Goal: Task Accomplishment & Management: Manage account settings

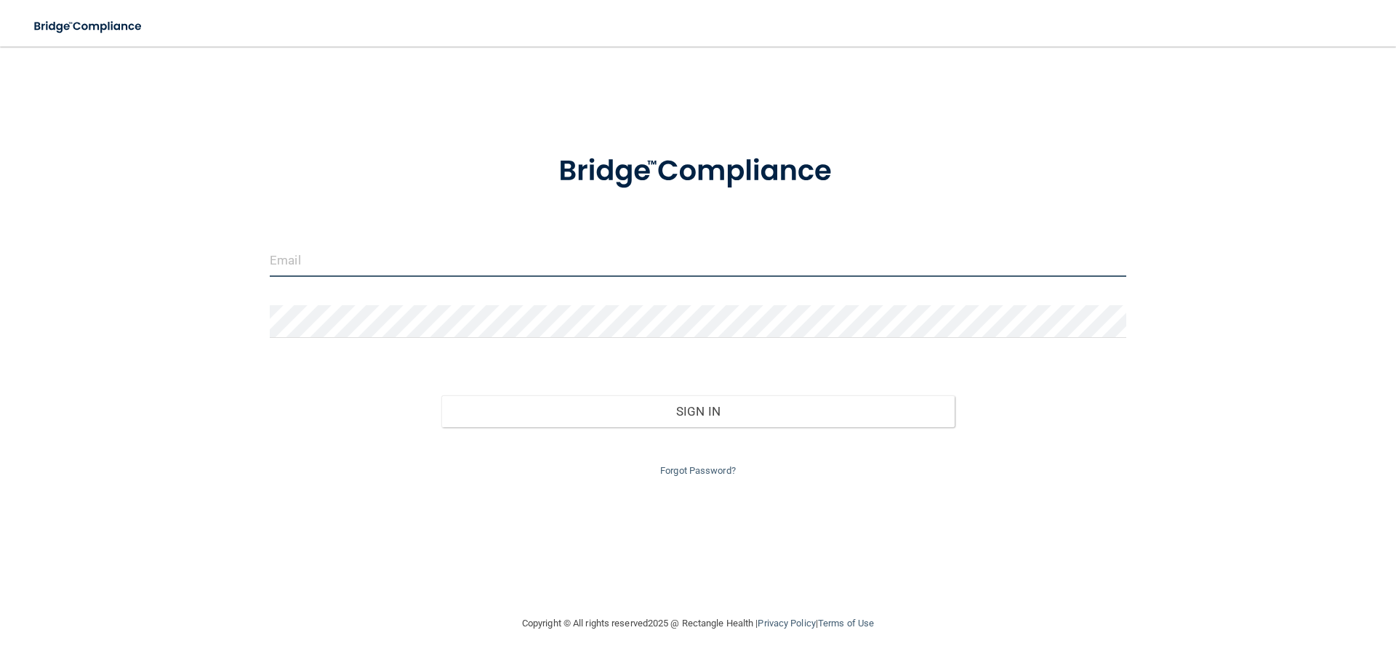
type input "[EMAIL_ADDRESS][DOMAIN_NAME]"
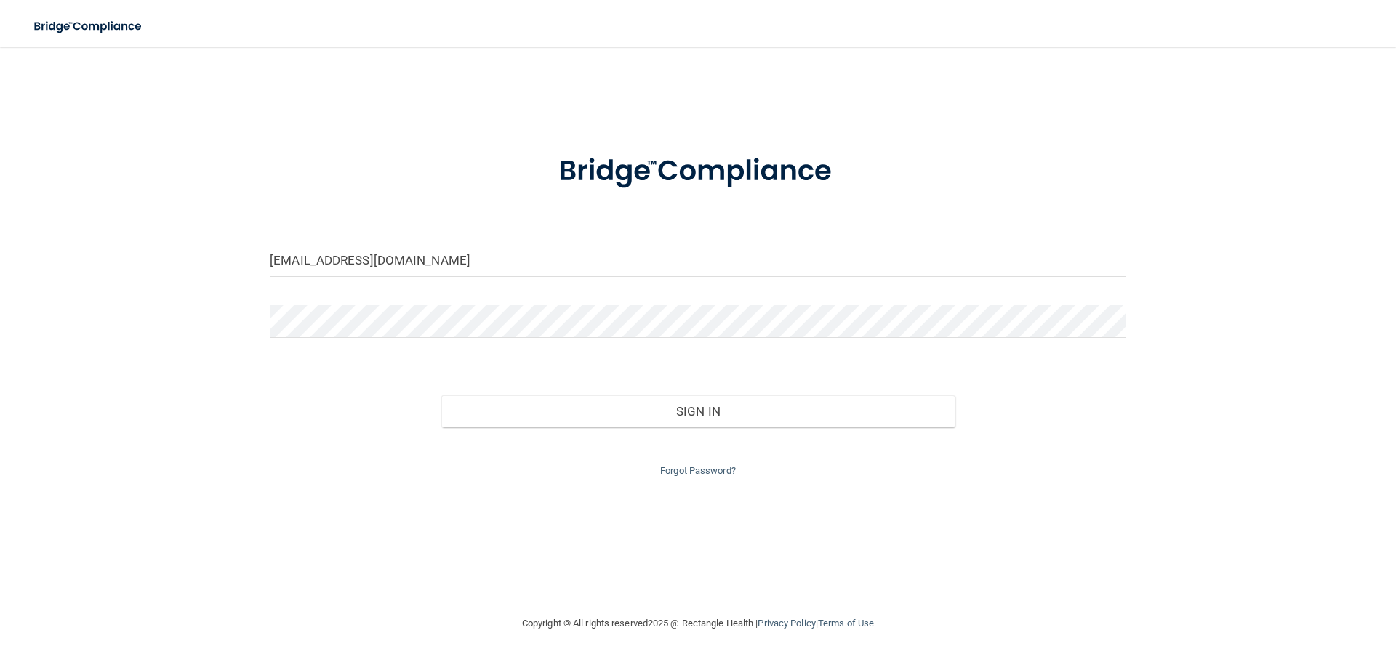
drag, startPoint x: 0, startPoint y: 0, endPoint x: 435, endPoint y: 377, distance: 575.8
click at [435, 377] on div "Sign In" at bounding box center [698, 397] width 878 height 61
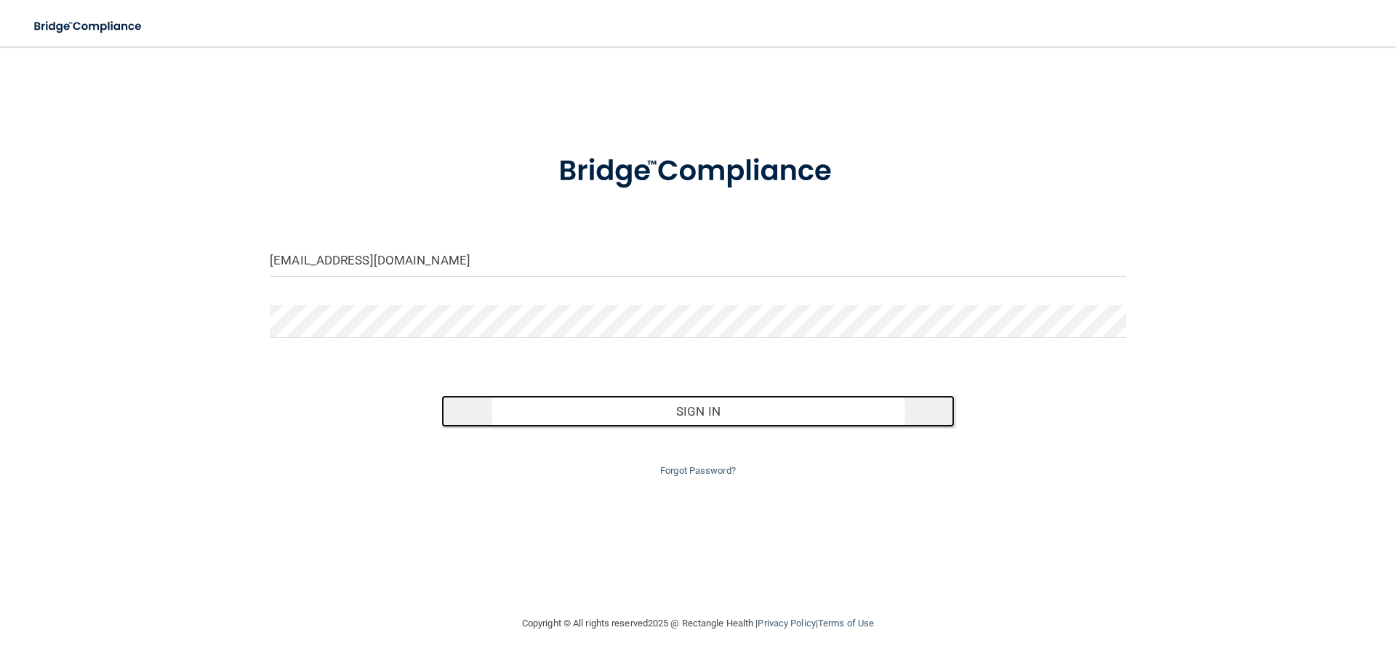
click at [704, 409] on button "Sign In" at bounding box center [698, 412] width 514 height 32
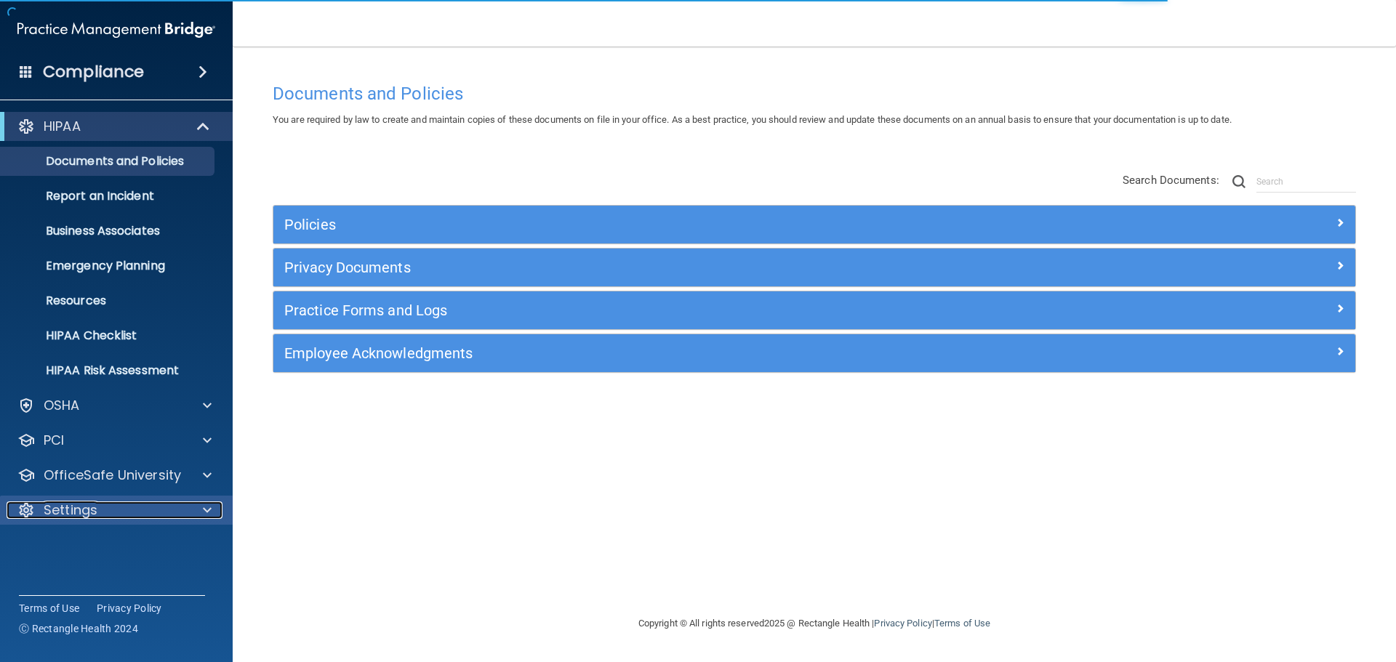
click at [211, 505] on span at bounding box center [207, 510] width 9 height 17
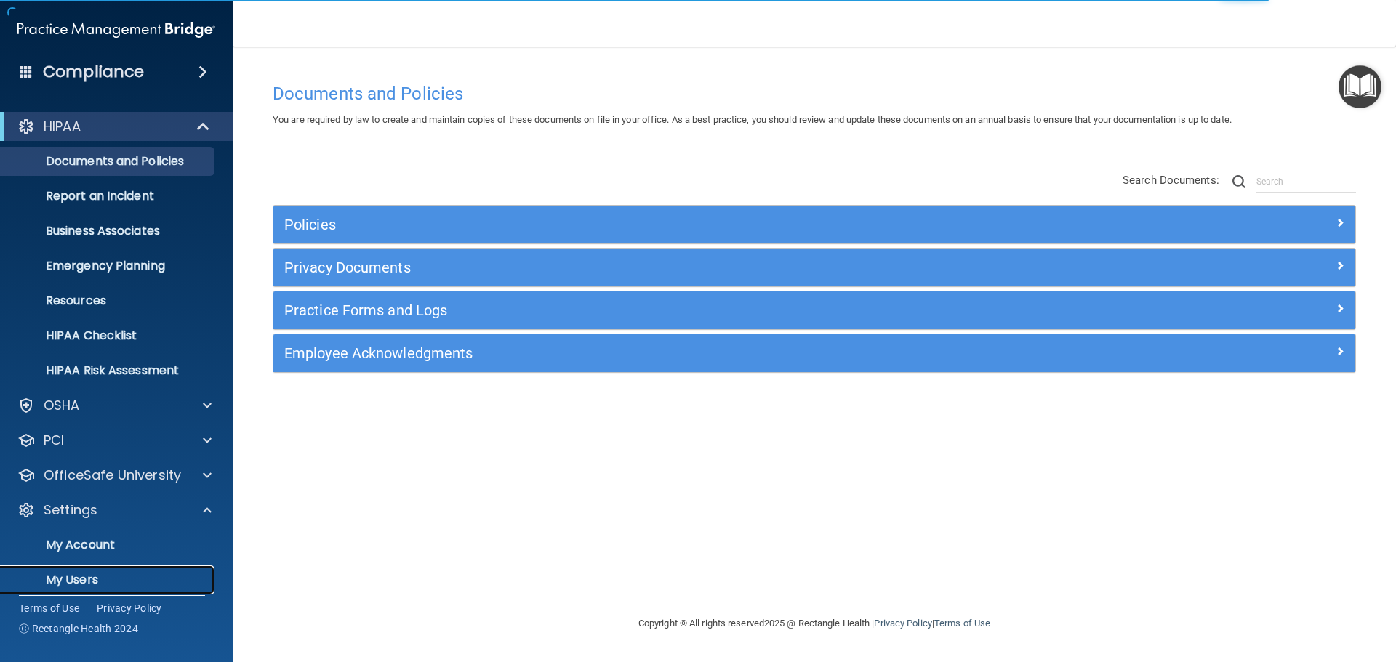
drag, startPoint x: 89, startPoint y: 576, endPoint x: 103, endPoint y: 570, distance: 15.7
click at [90, 575] on p "My Users" at bounding box center [108, 580] width 199 height 15
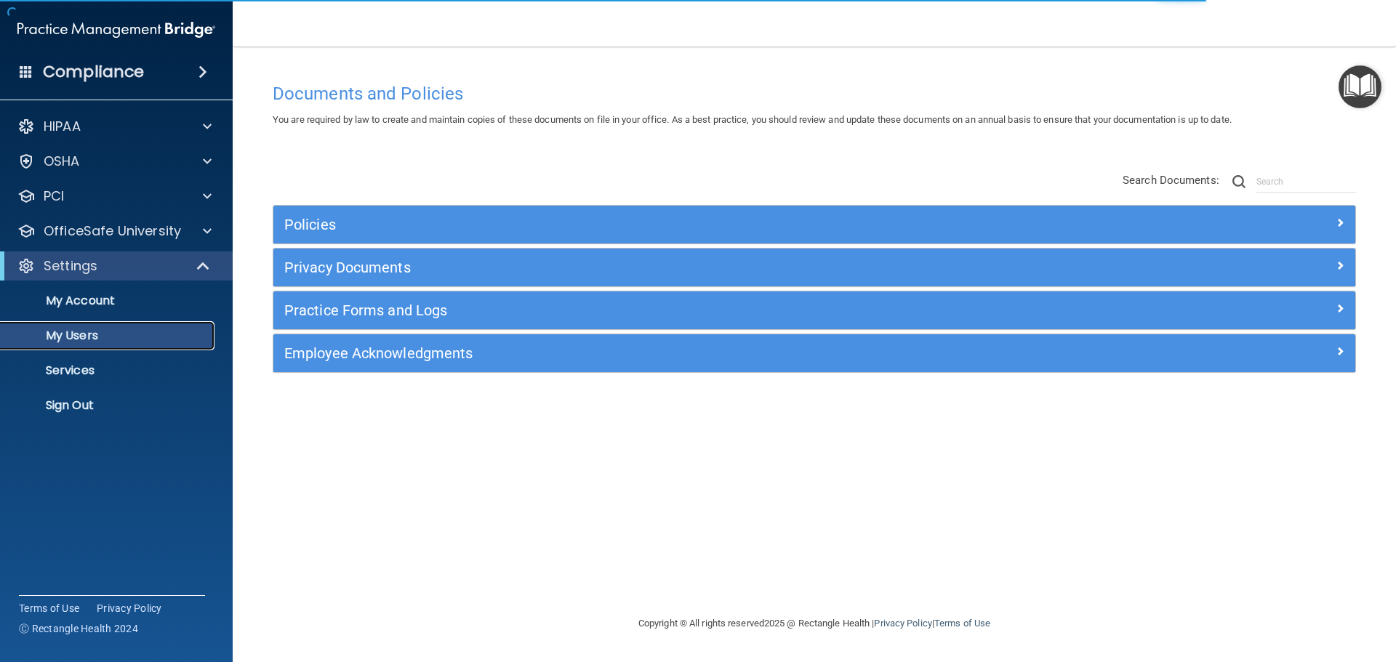
select select "20"
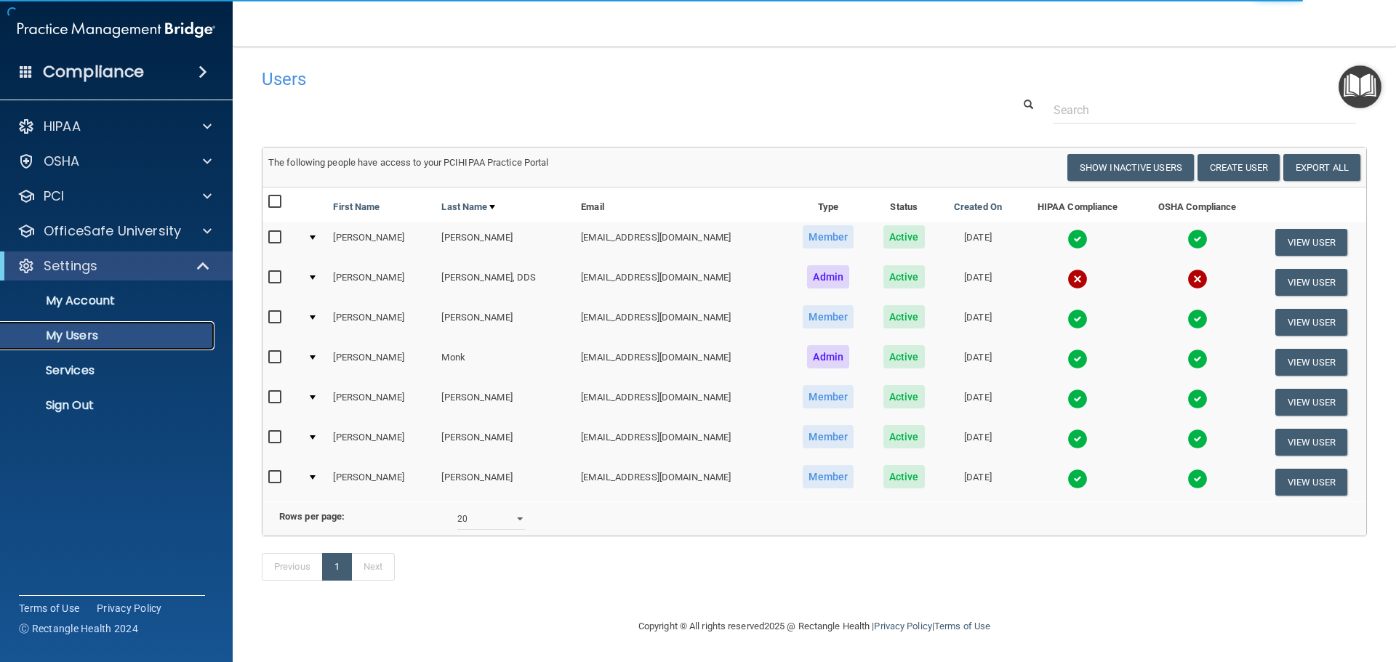
click at [98, 340] on p "My Users" at bounding box center [108, 336] width 199 height 15
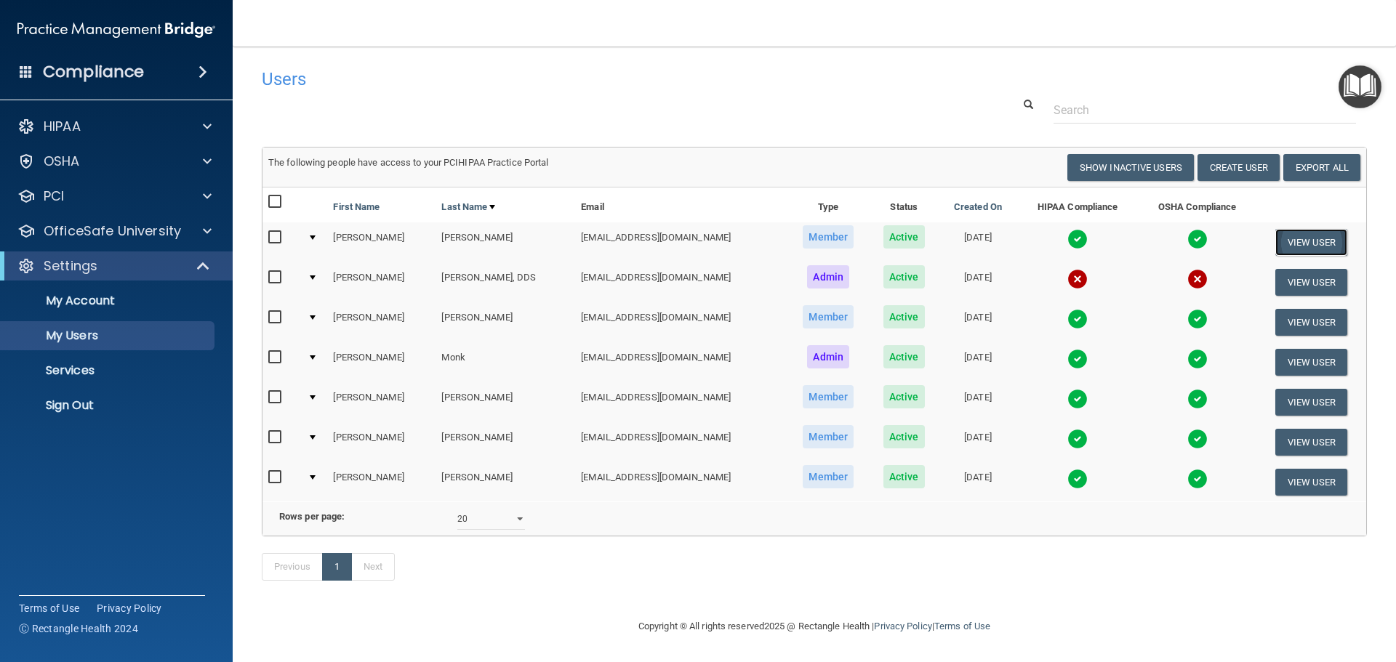
click at [1294, 239] on button "View User" at bounding box center [1312, 242] width 72 height 27
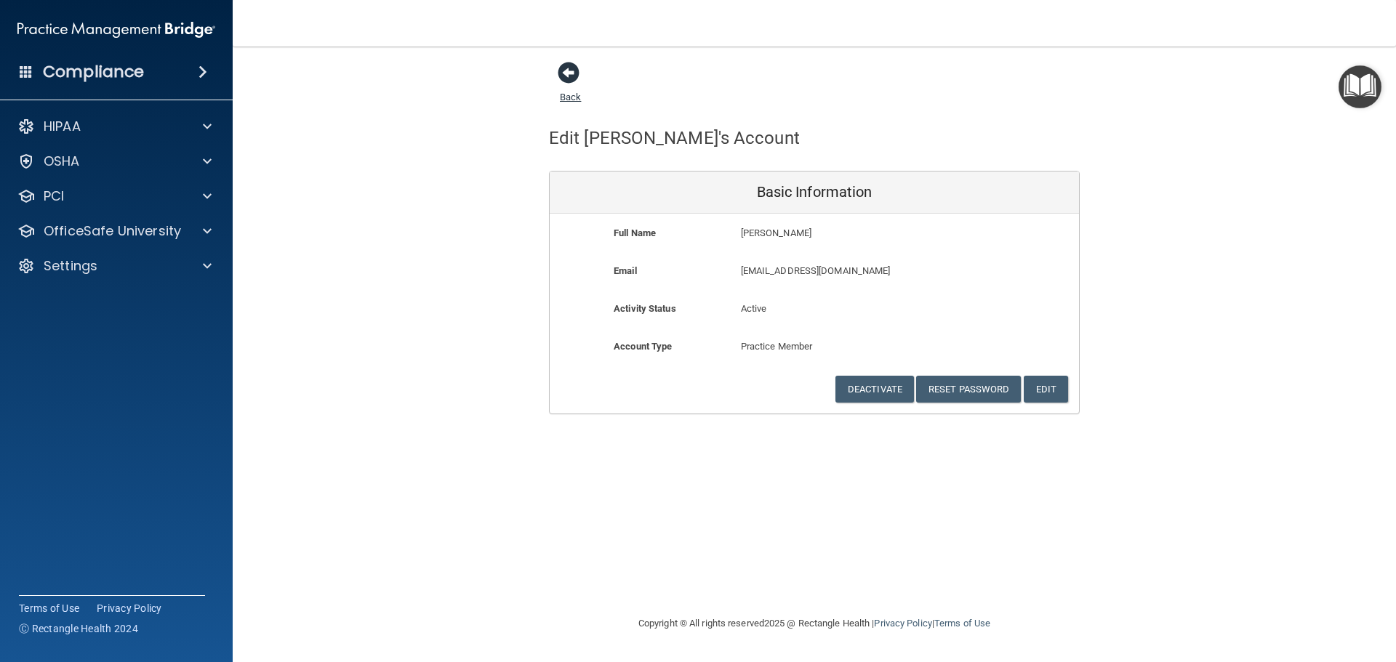
click at [569, 73] on span at bounding box center [569, 73] width 22 height 22
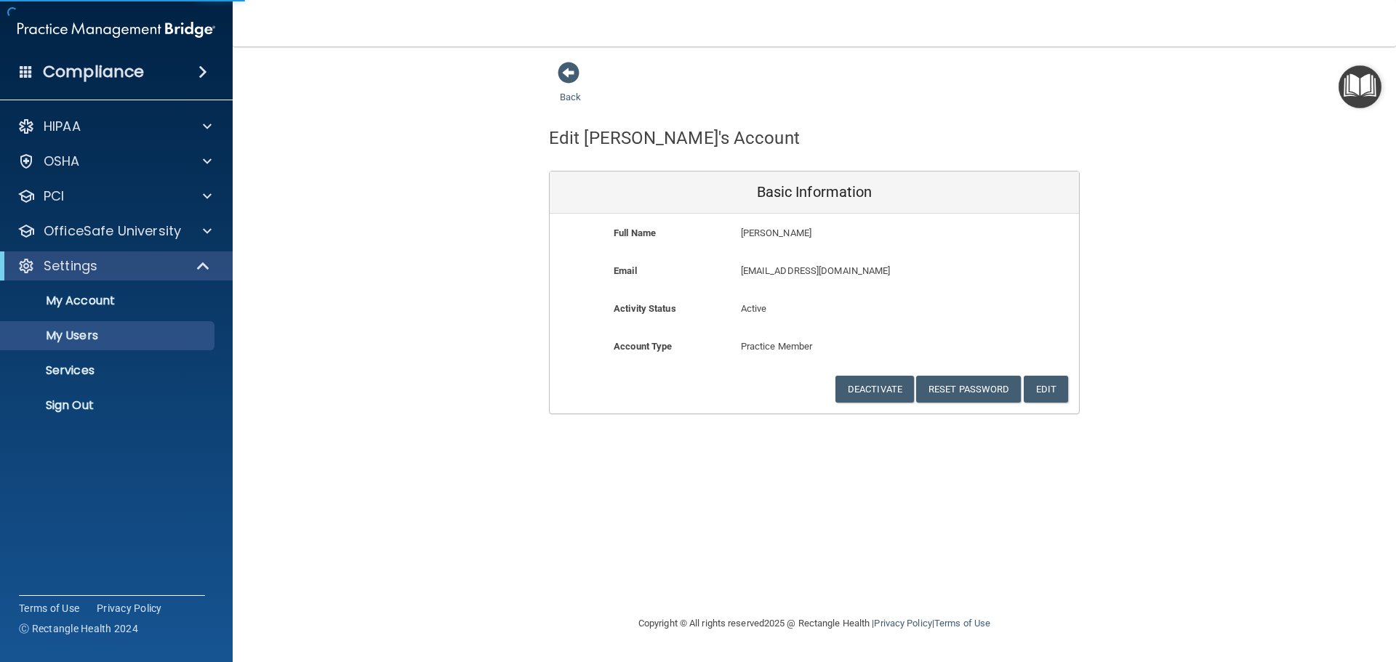
select select "20"
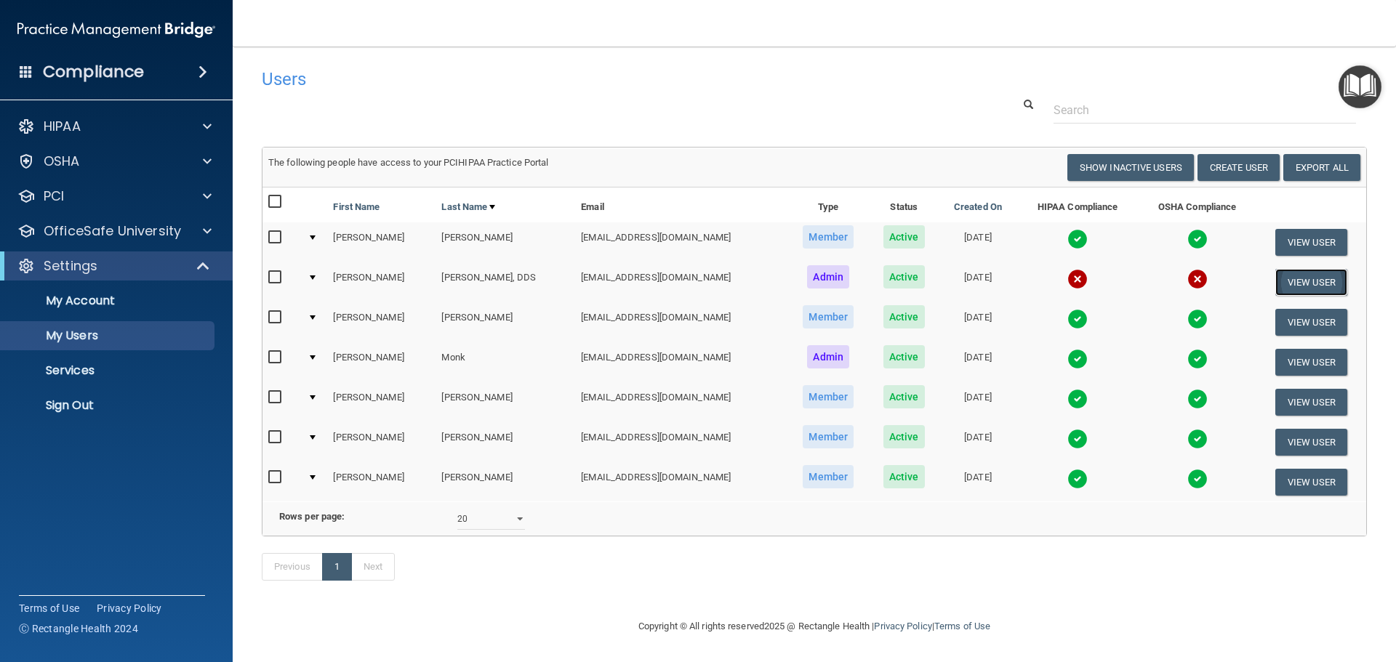
click at [1281, 279] on button "View User" at bounding box center [1312, 282] width 72 height 27
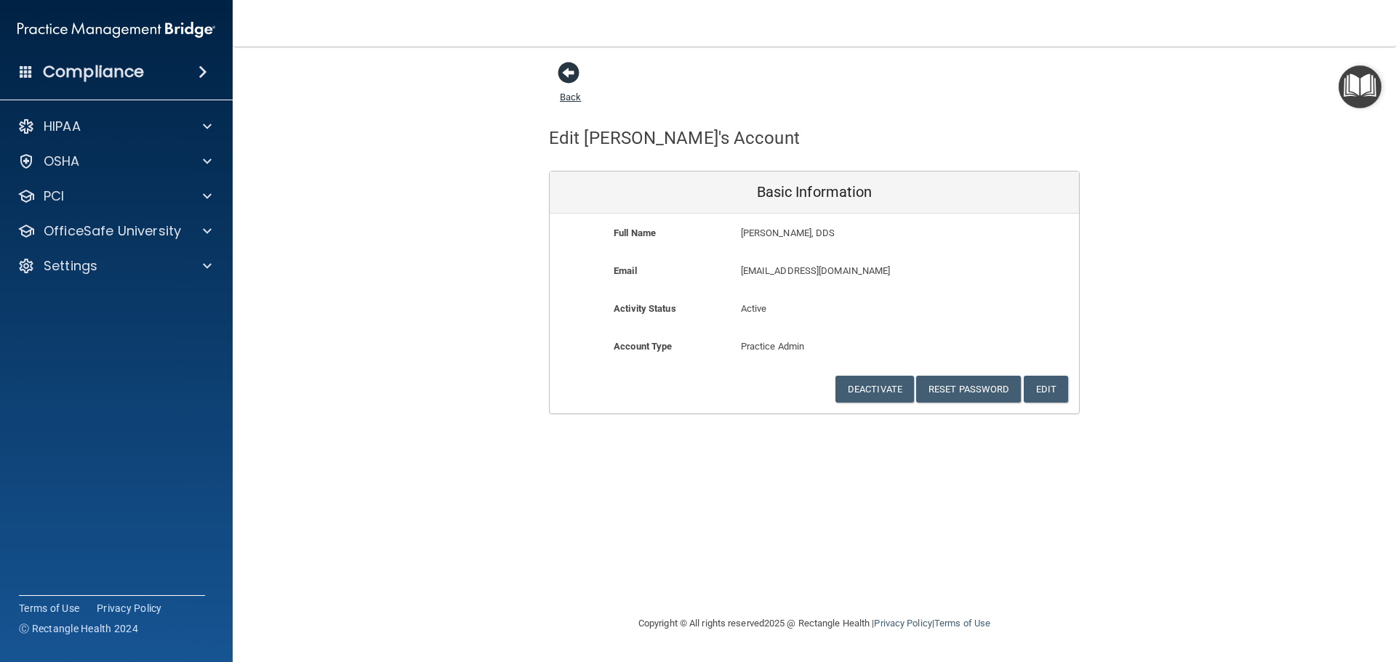
click at [564, 72] on span at bounding box center [569, 73] width 22 height 22
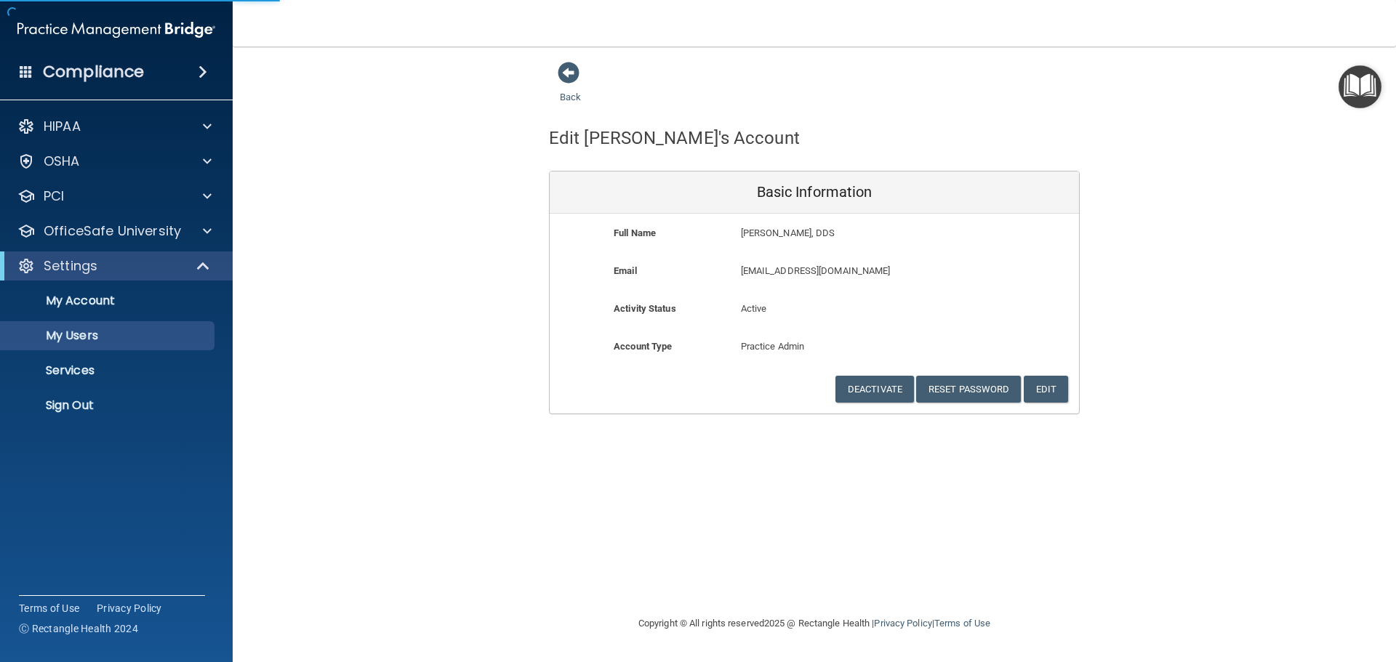
select select "20"
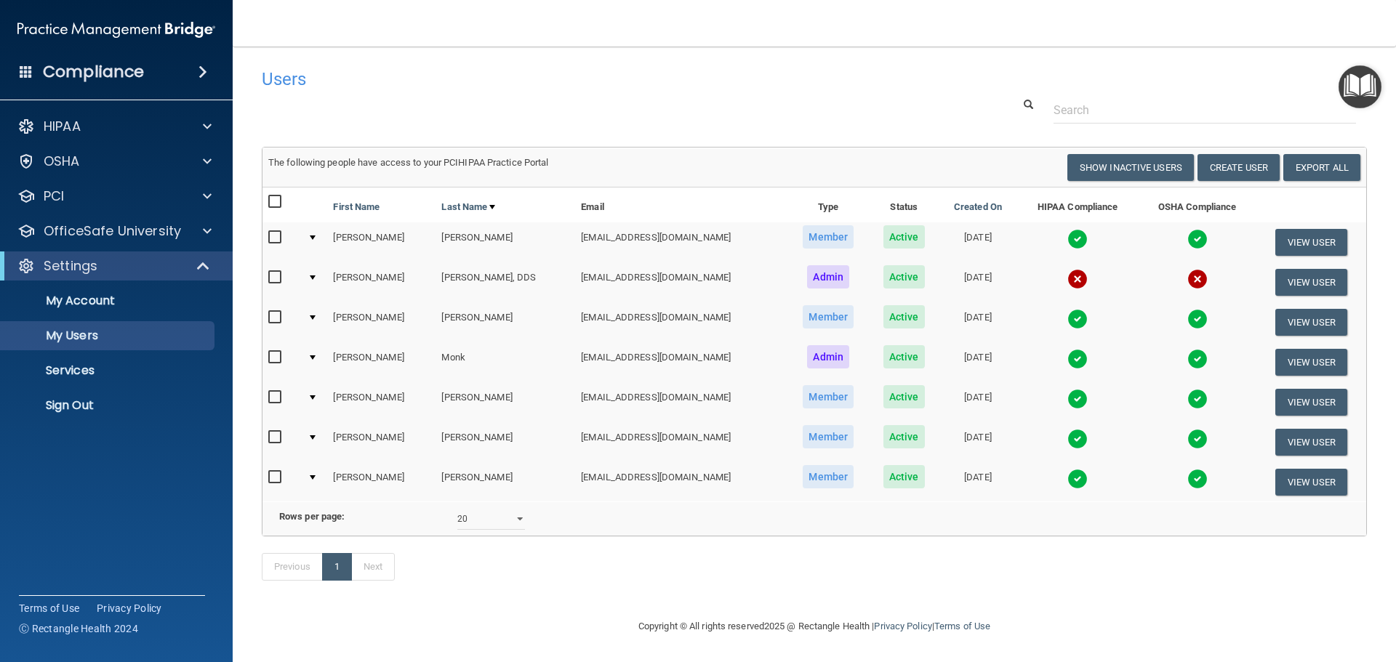
scroll to position [21, 0]
click at [79, 298] on p "My Account" at bounding box center [108, 301] width 199 height 15
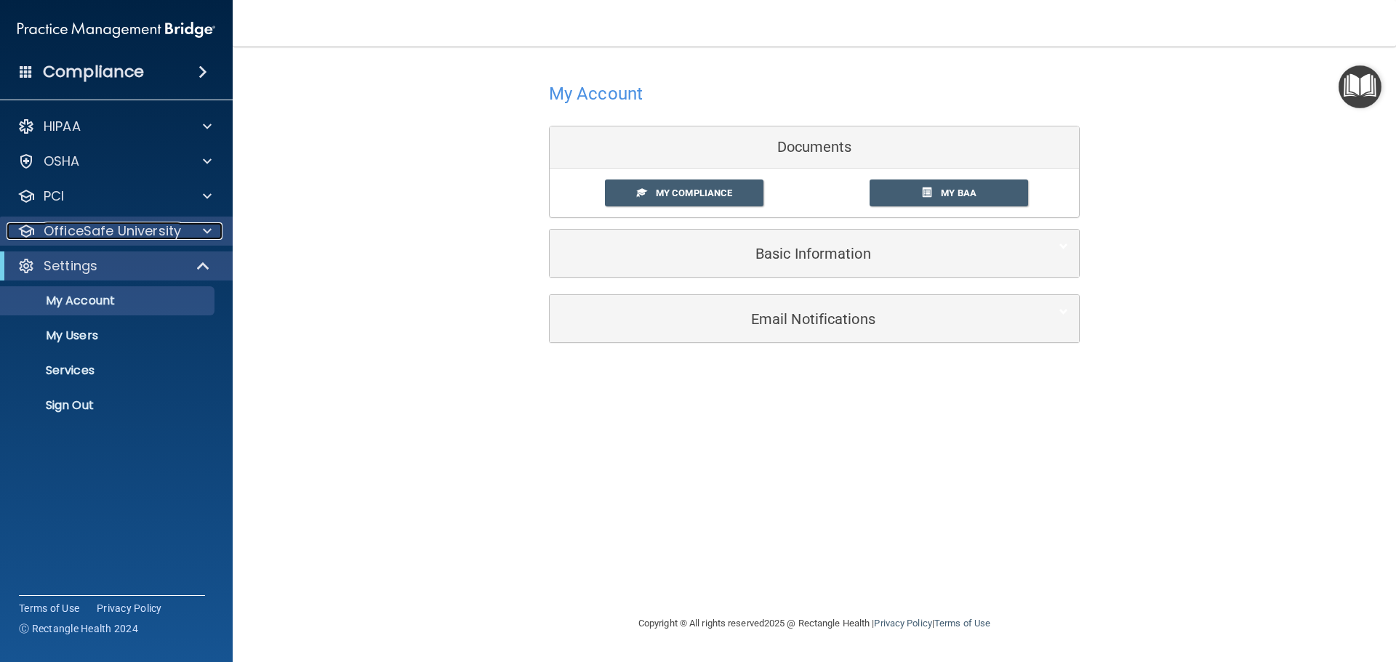
click at [72, 228] on p "OfficeSafe University" at bounding box center [112, 231] width 137 height 17
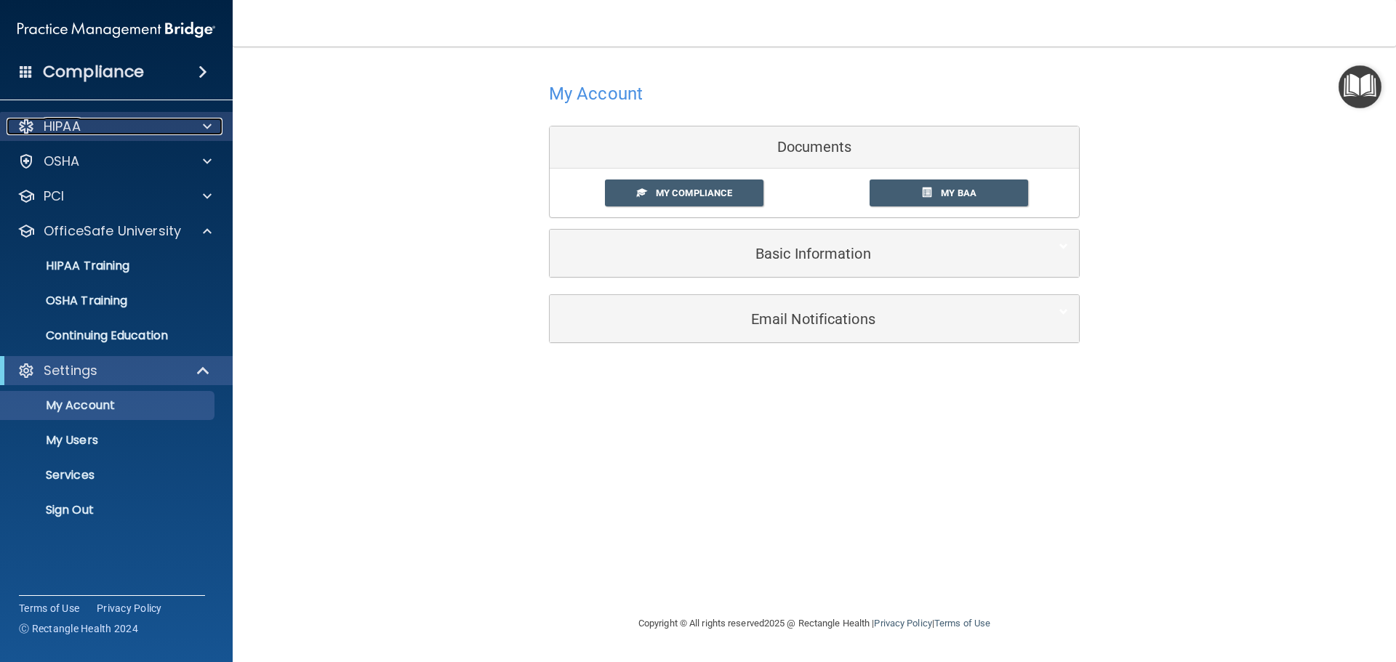
click at [64, 128] on p "HIPAA" at bounding box center [62, 126] width 37 height 17
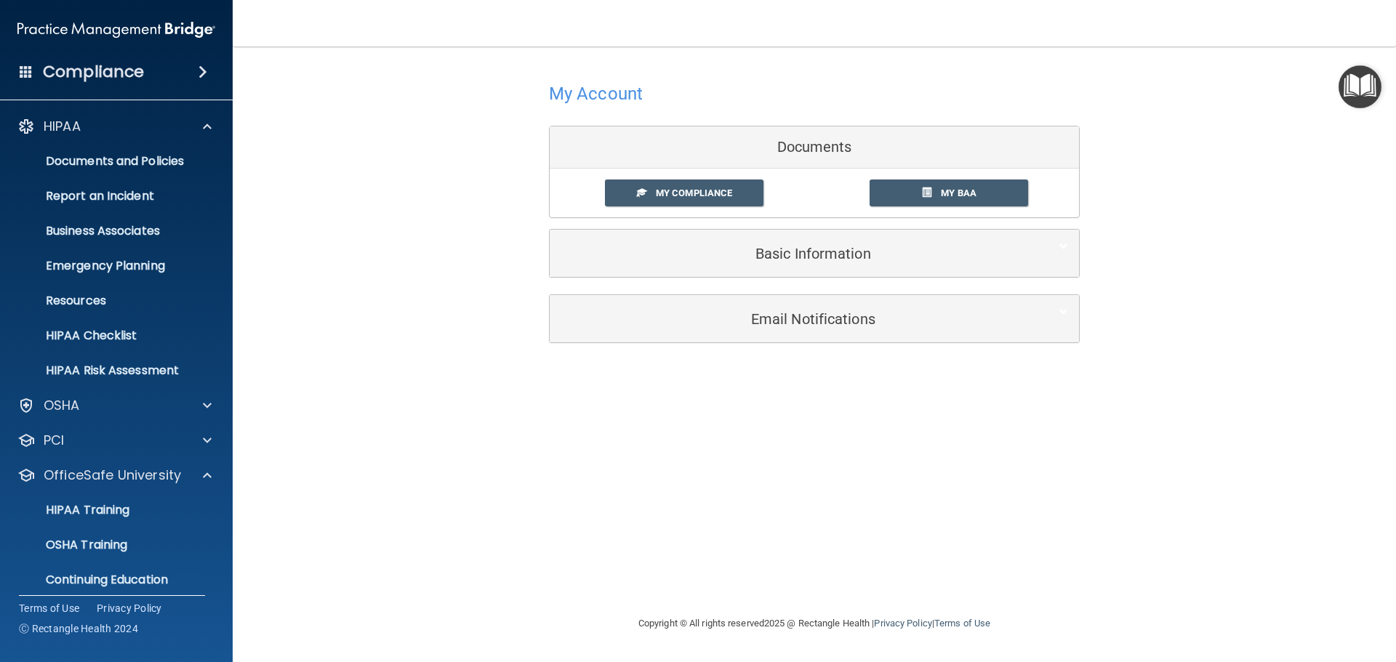
click at [199, 68] on span at bounding box center [203, 71] width 9 height 17
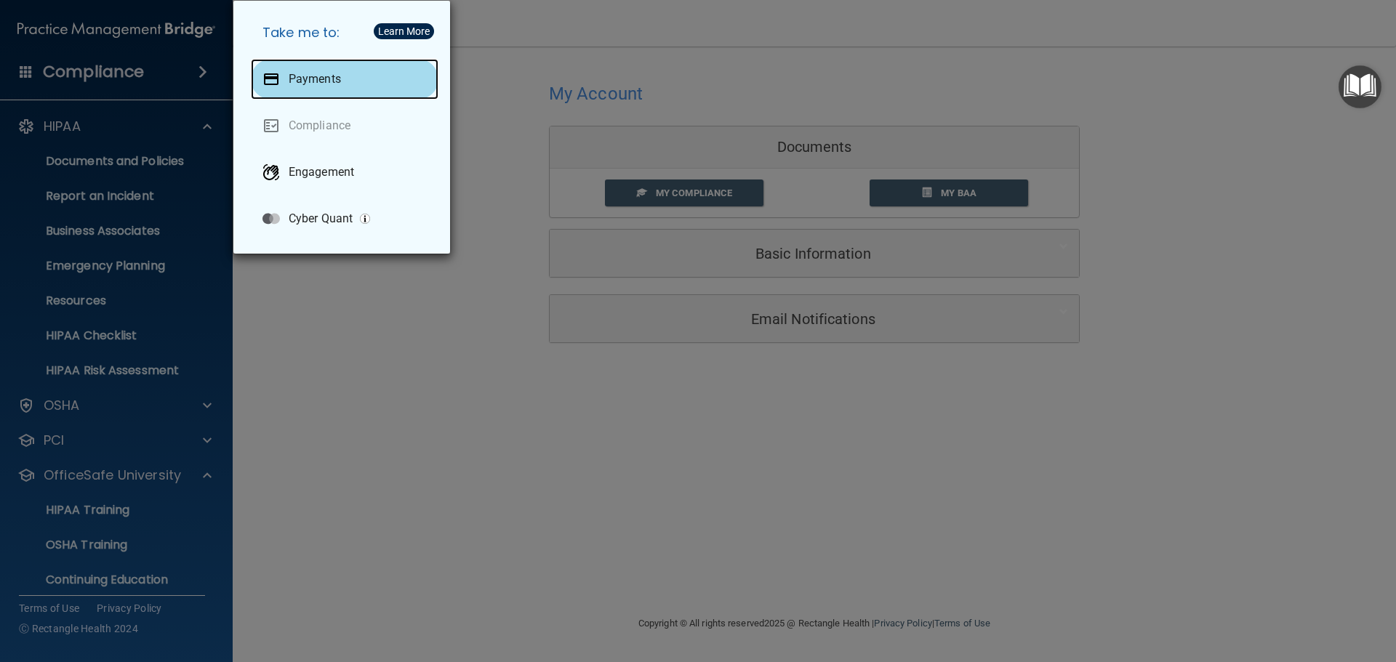
click at [311, 71] on div "Payments" at bounding box center [345, 79] width 188 height 41
click at [109, 76] on div "Take me to: Payments Compliance Engagement Cyber Quant" at bounding box center [698, 331] width 1396 height 662
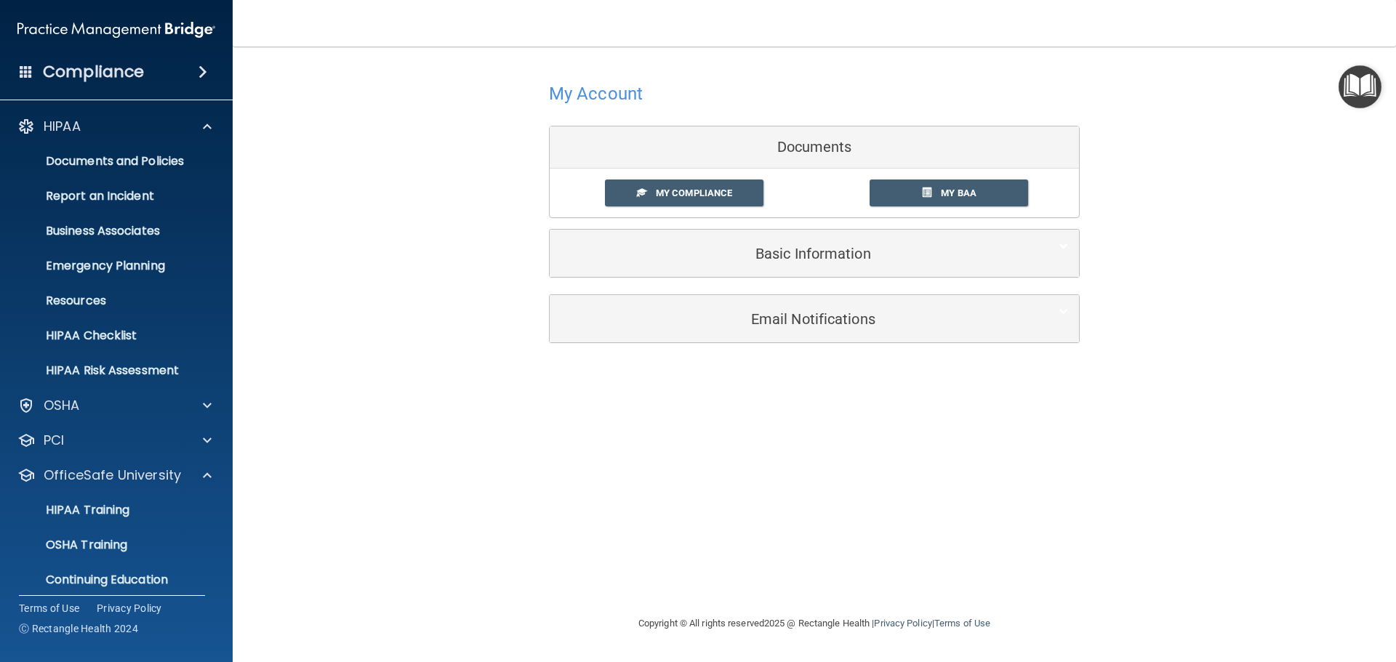
click at [111, 76] on h4 "Compliance" at bounding box center [93, 72] width 101 height 20
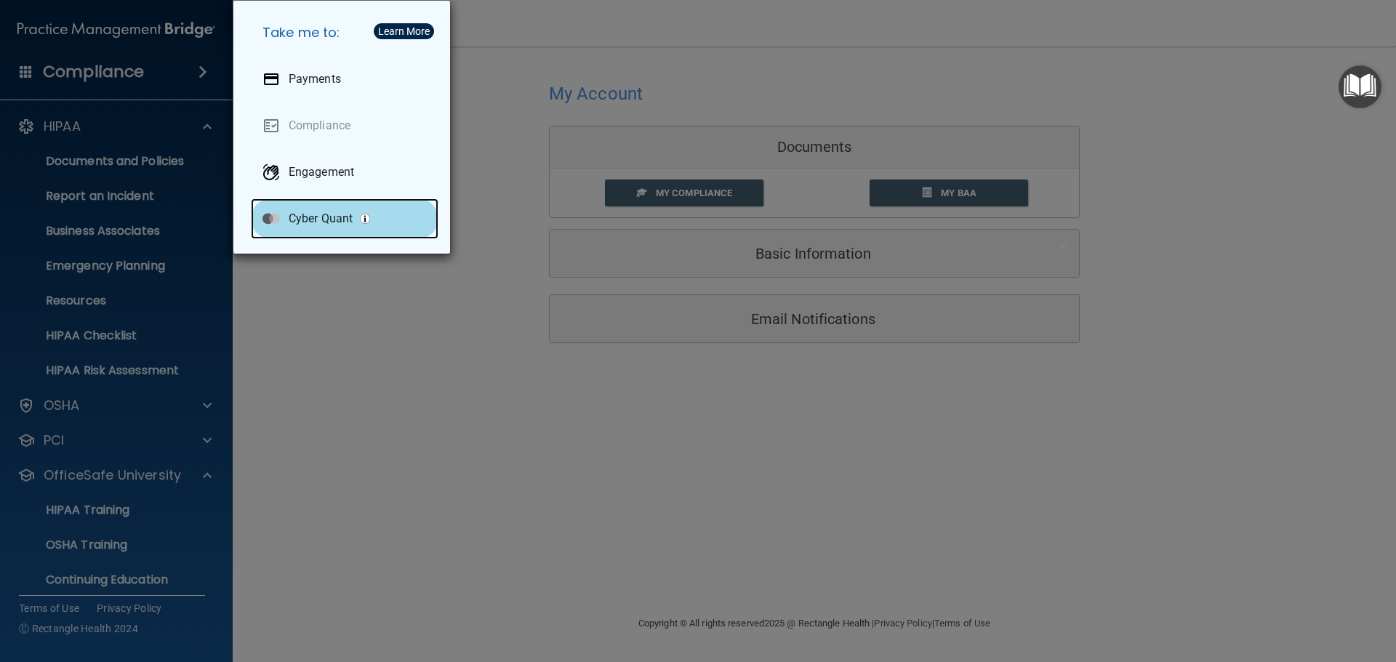
click at [324, 216] on p "Cyber Quant" at bounding box center [321, 219] width 64 height 15
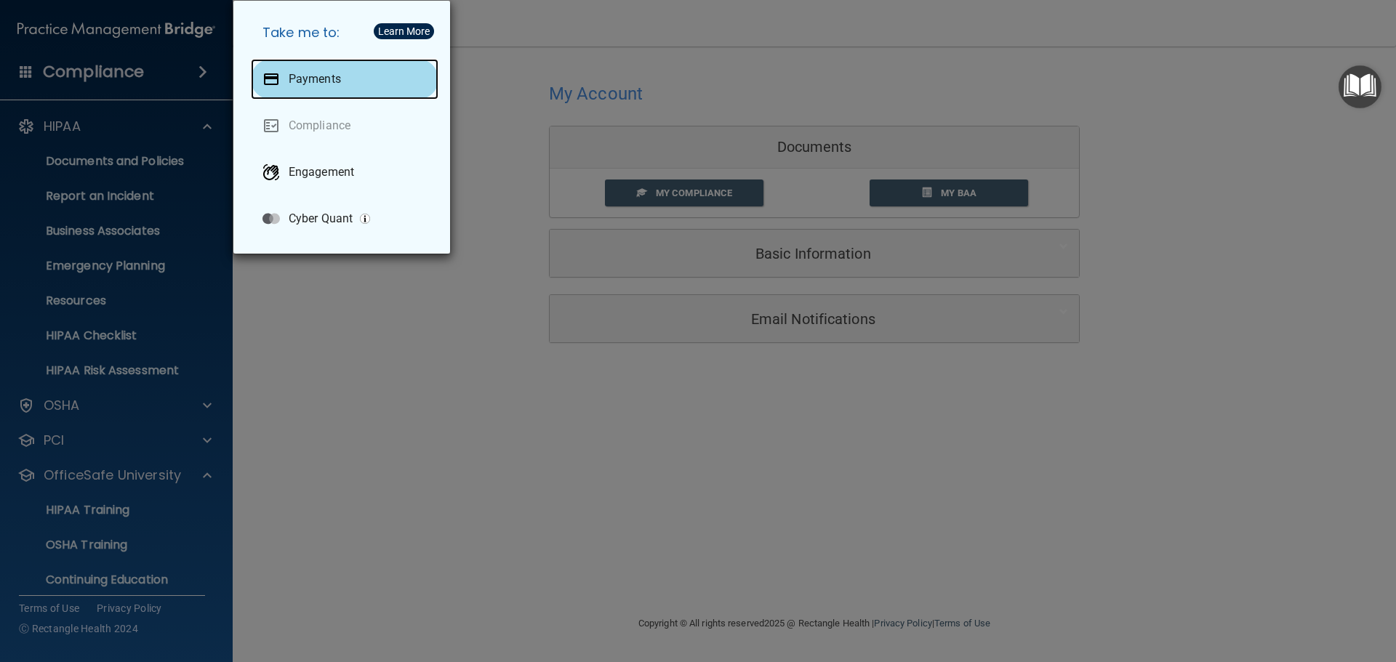
click at [334, 74] on p "Payments" at bounding box center [315, 79] width 52 height 15
